Goal: Task Accomplishment & Management: Use online tool/utility

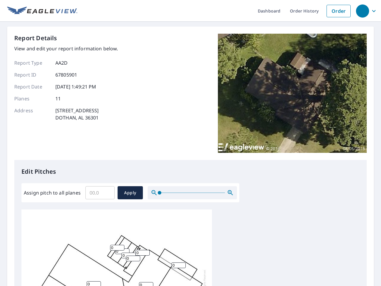
click at [190, 143] on div "Report Details View and edit your report information below. Report Type AA2D Re…" at bounding box center [190, 97] width 352 height 126
click at [362, 11] on div "button" at bounding box center [362, 10] width 13 height 13
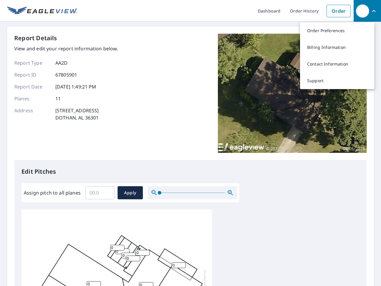
click at [100, 193] on input "Assign pitch to all planes" at bounding box center [99, 192] width 29 height 17
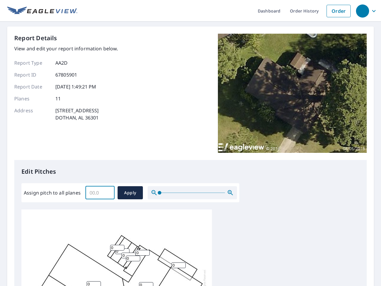
click at [130, 193] on span "Apply" at bounding box center [130, 192] width 16 height 7
click at [230, 193] on icon "button" at bounding box center [230, 192] width 7 height 7
